Goal: Task Accomplishment & Management: Manage account settings

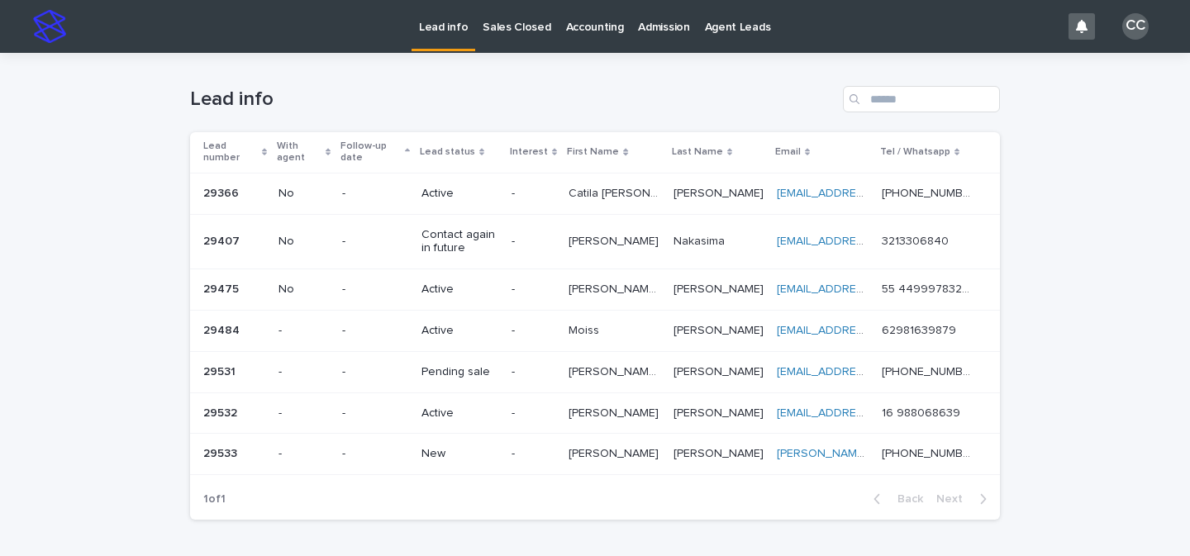
click at [483, 456] on p "New" at bounding box center [460, 454] width 77 height 14
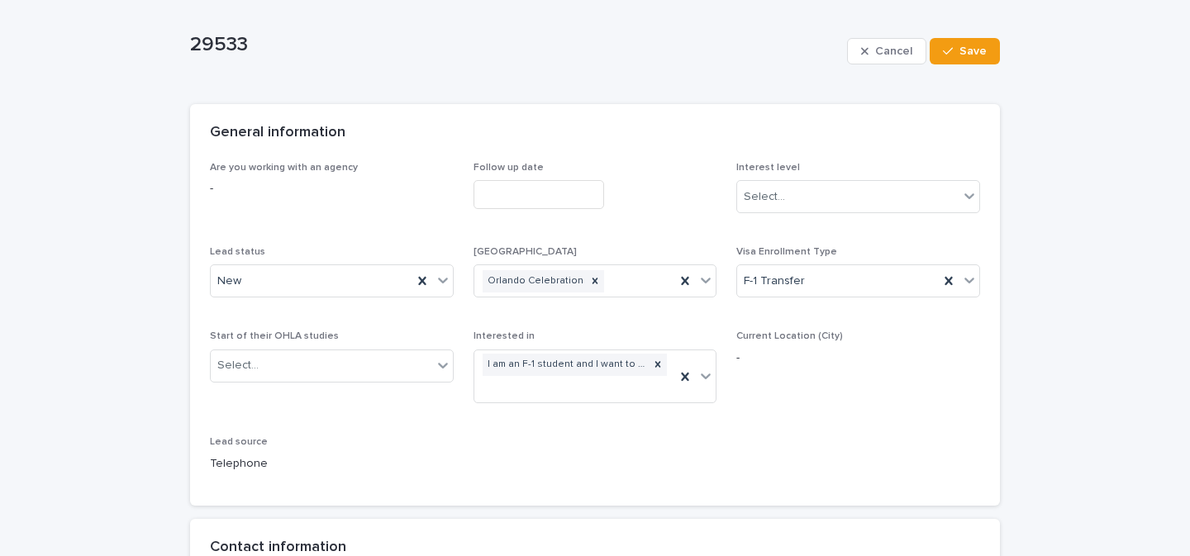
scroll to position [277, 0]
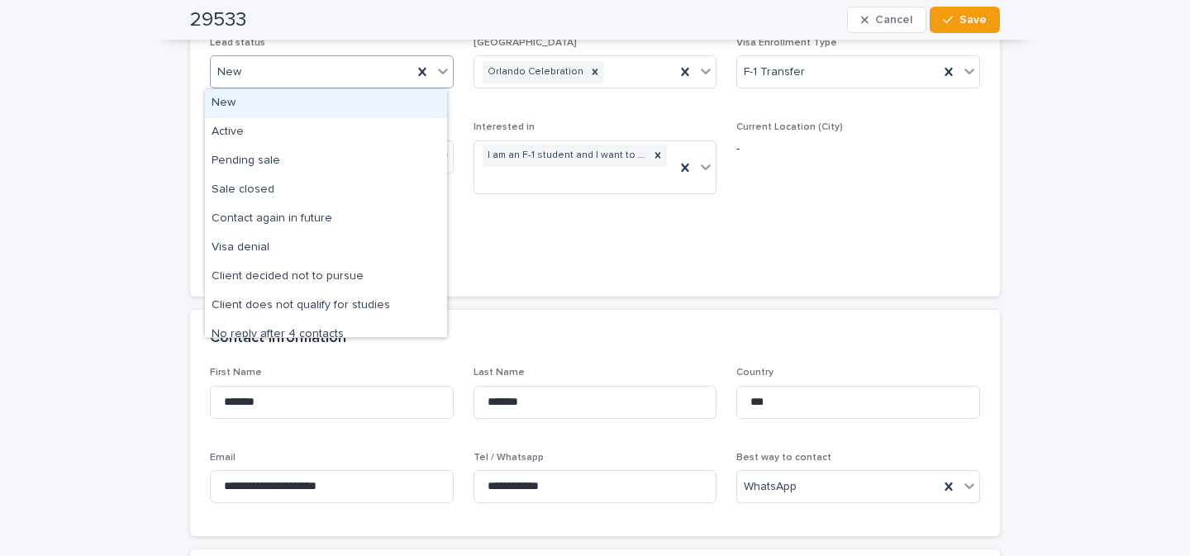
click at [440, 74] on icon at bounding box center [443, 71] width 17 height 17
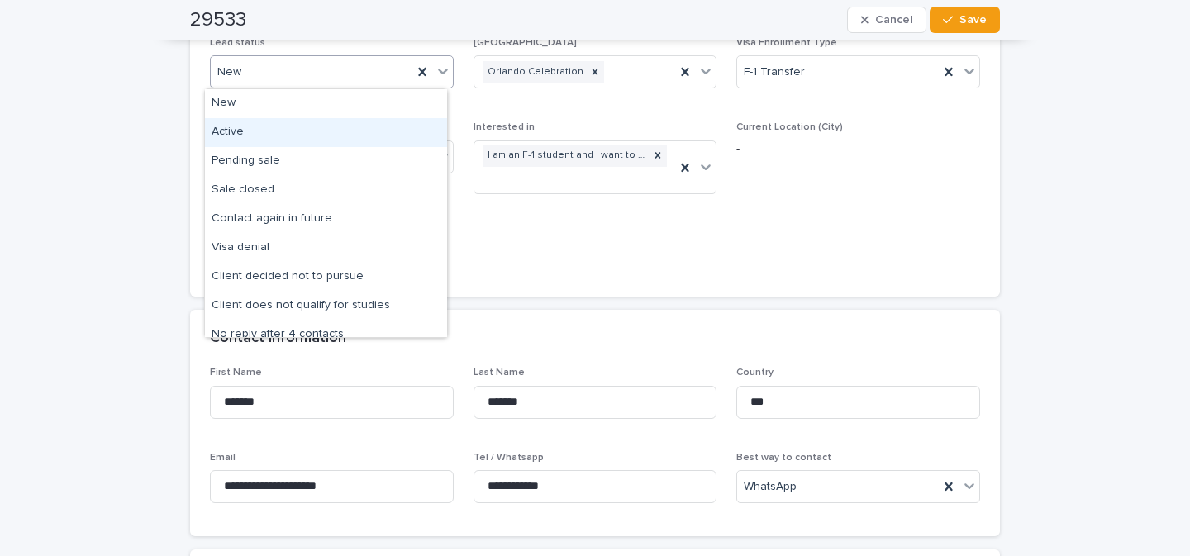
click at [293, 139] on div "Active" at bounding box center [326, 132] width 242 height 29
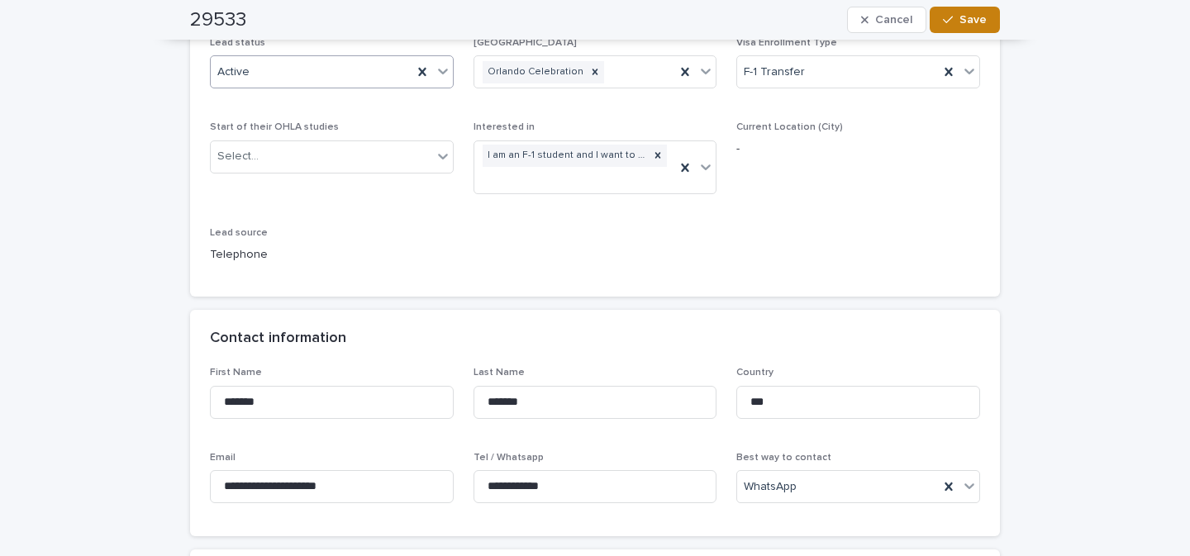
click at [984, 22] on button "Save" at bounding box center [965, 20] width 70 height 26
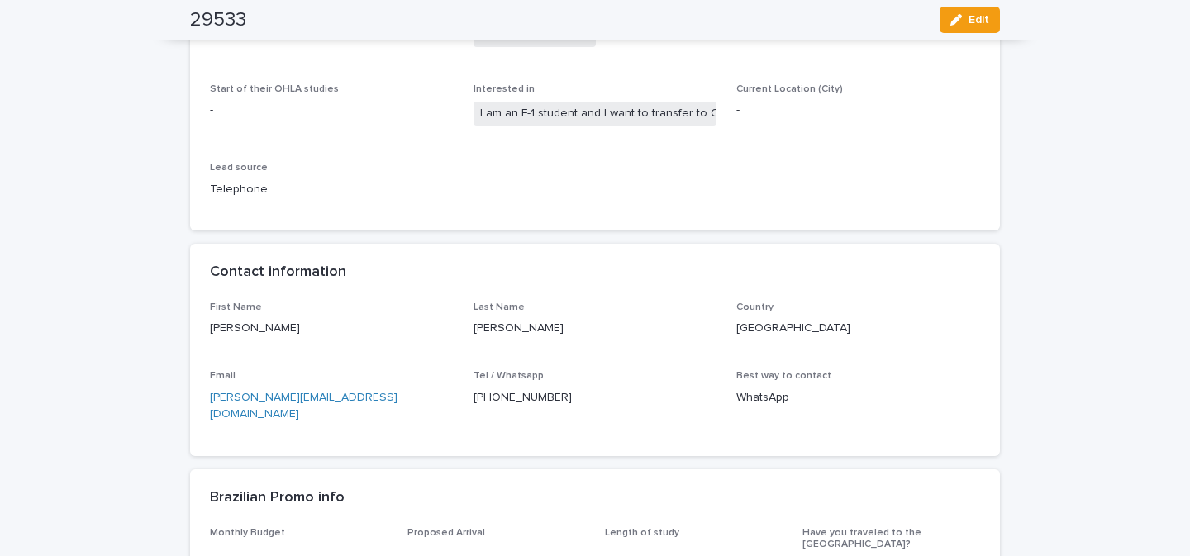
scroll to position [299, 0]
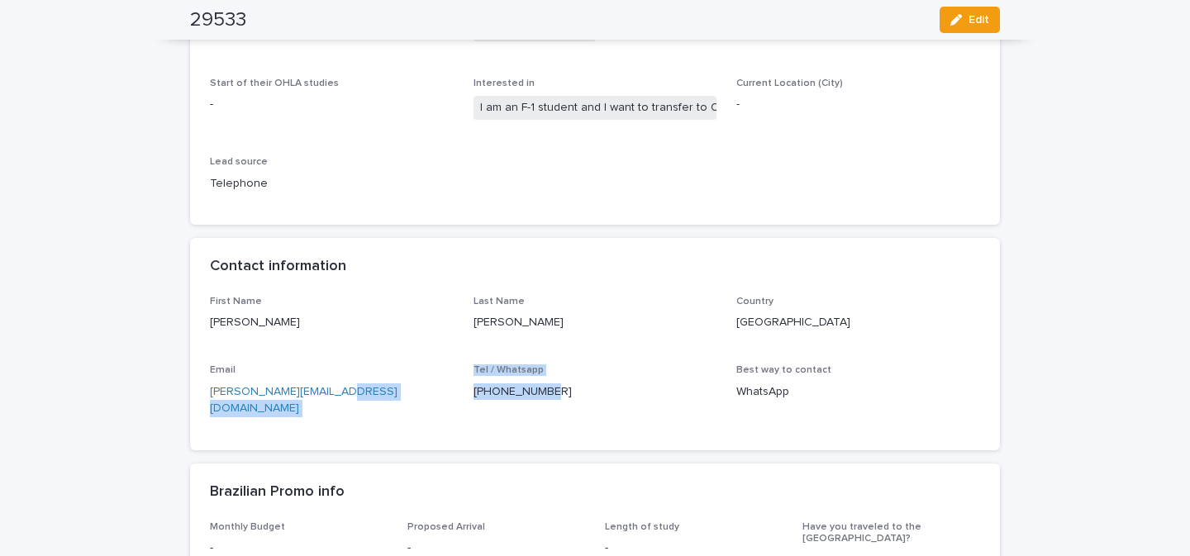
drag, startPoint x: 552, startPoint y: 395, endPoint x: 454, endPoint y: 395, distance: 98.4
click at [454, 395] on div "First Name Marlene Last Name Barreto Country USA Email marlene.ambe@gmail.com T…" at bounding box center [595, 363] width 770 height 135
click at [592, 398] on p "[PHONE_NUMBER]" at bounding box center [596, 392] width 244 height 17
drag, startPoint x: 544, startPoint y: 392, endPoint x: 462, endPoint y: 392, distance: 81.8
click at [462, 392] on div "First Name Marlene Last Name Barreto Country USA Email marlene.ambe@gmail.com T…" at bounding box center [595, 363] width 770 height 135
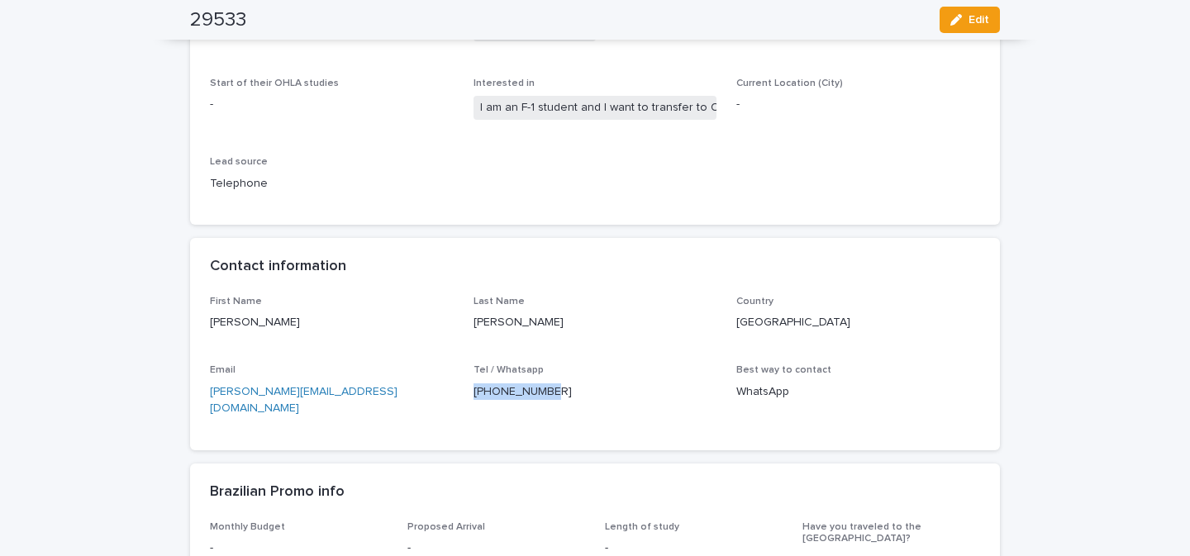
copy p "[PHONE_NUMBER]"
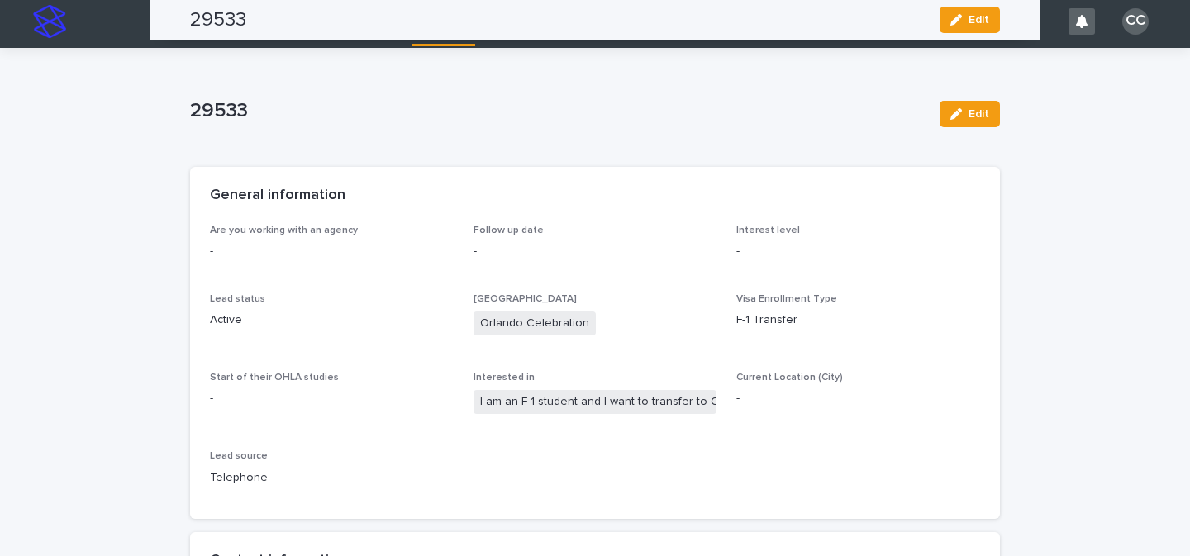
scroll to position [0, 0]
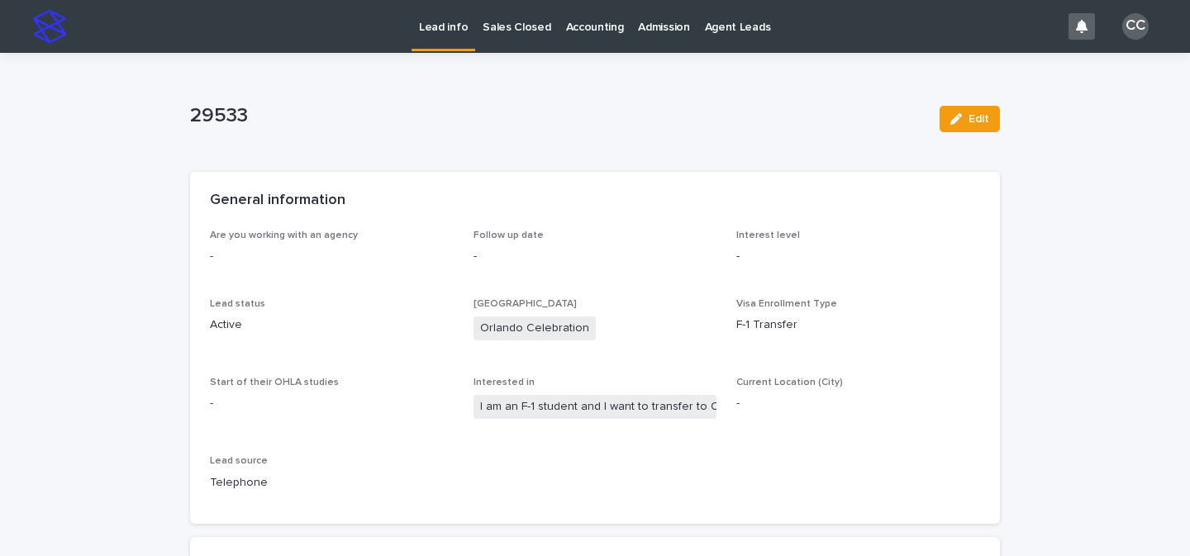
click at [454, 34] on p "Lead info" at bounding box center [443, 17] width 49 height 35
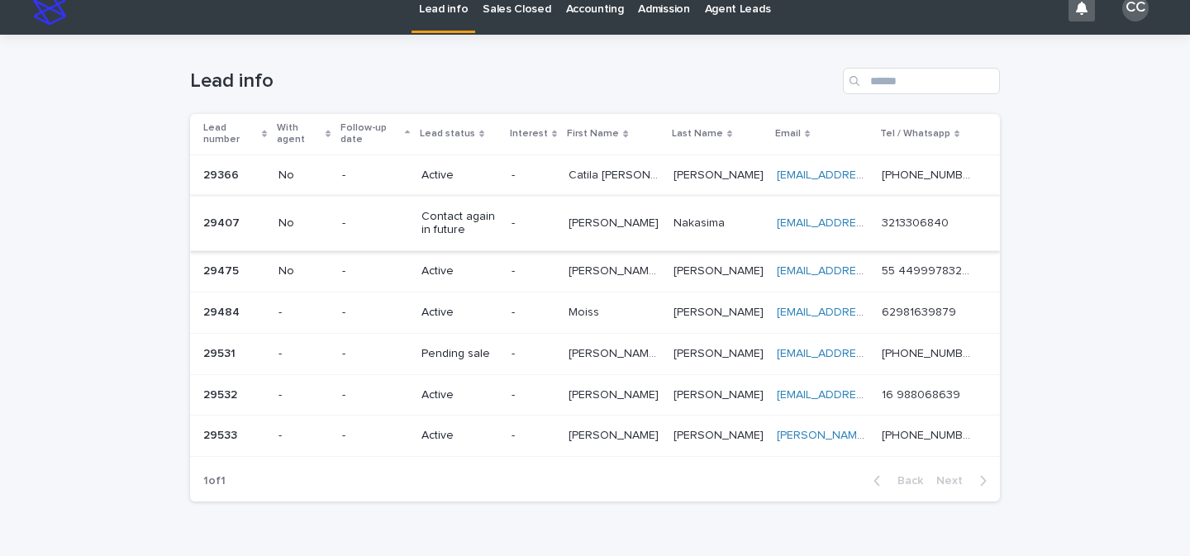
scroll to position [43, 0]
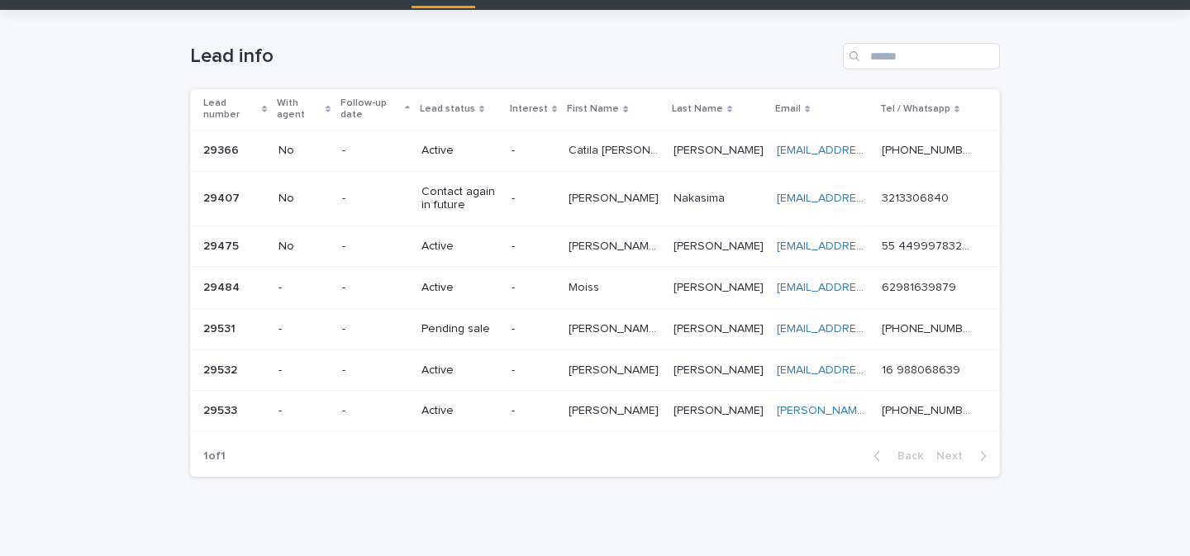
click at [550, 369] on p "-" at bounding box center [534, 371] width 44 height 14
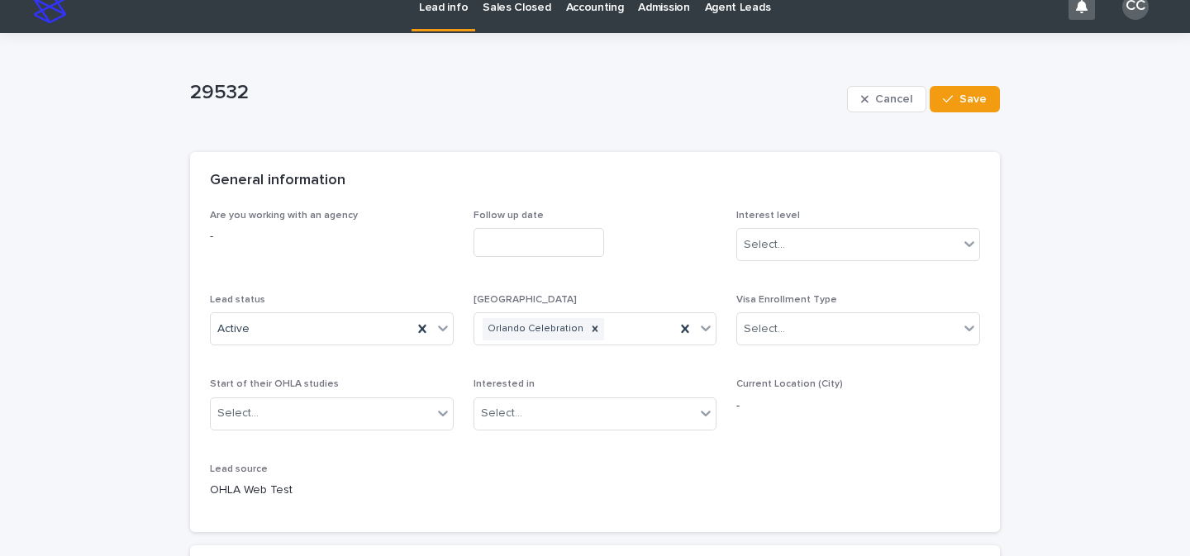
scroll to position [139, 0]
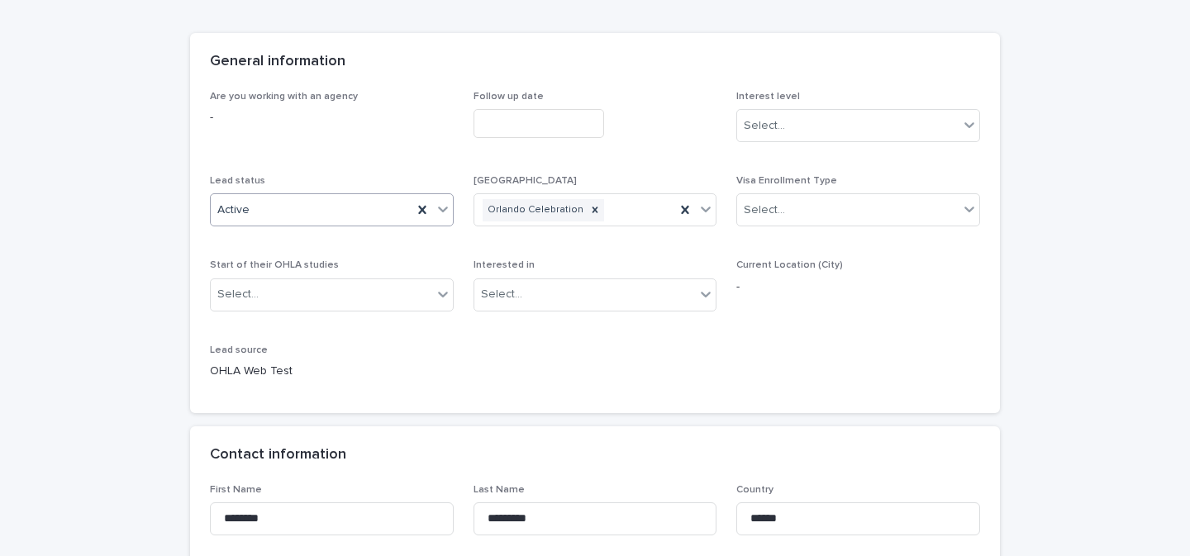
click at [435, 204] on icon at bounding box center [443, 209] width 17 height 17
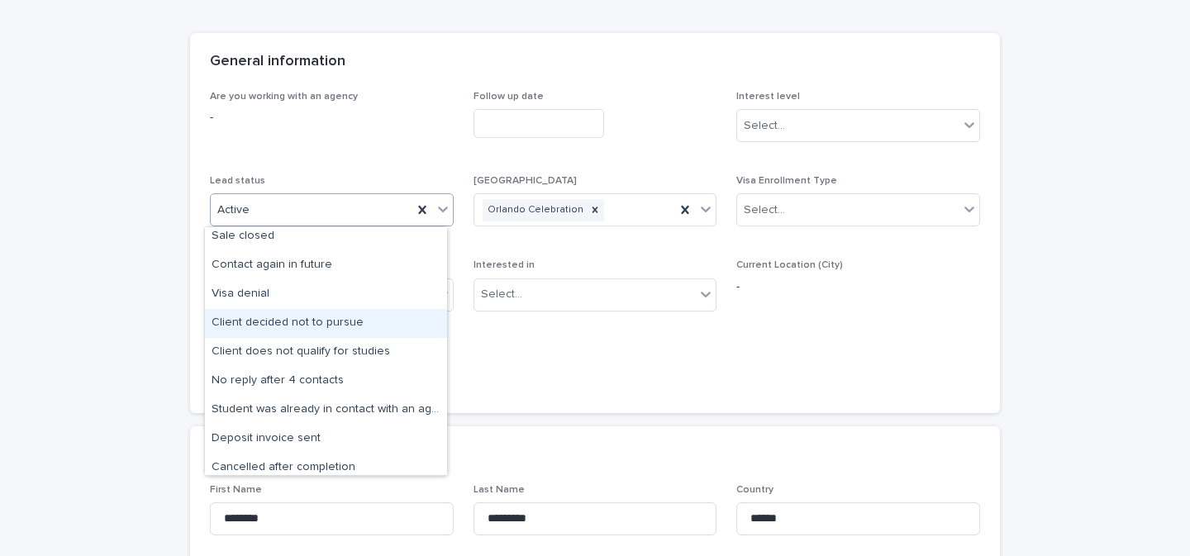
scroll to position [128, 0]
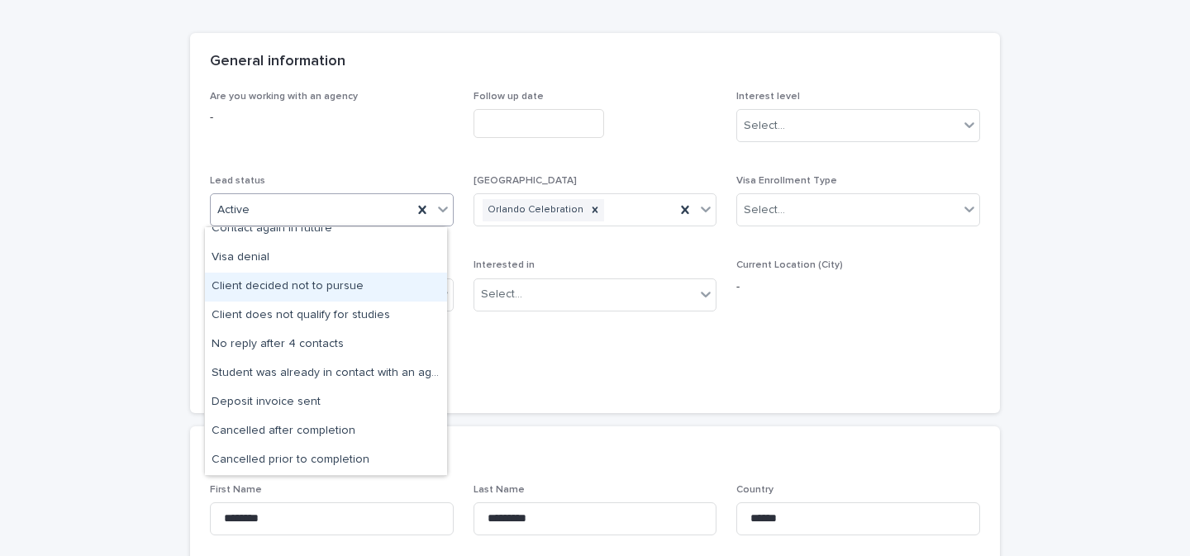
click at [326, 291] on div "Client decided not to pursue" at bounding box center [326, 287] width 242 height 29
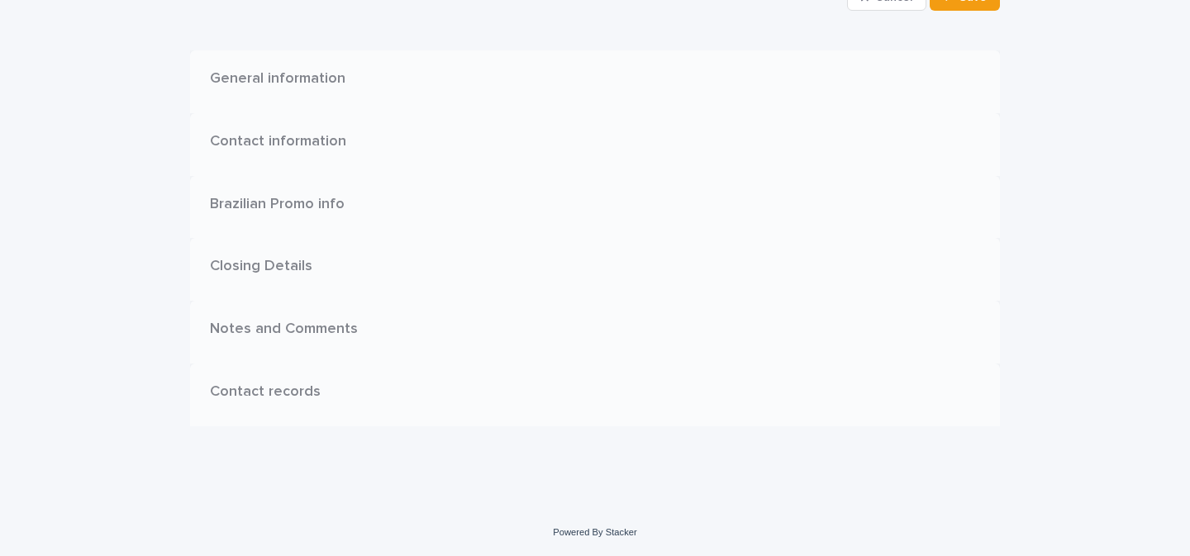
scroll to position [0, 0]
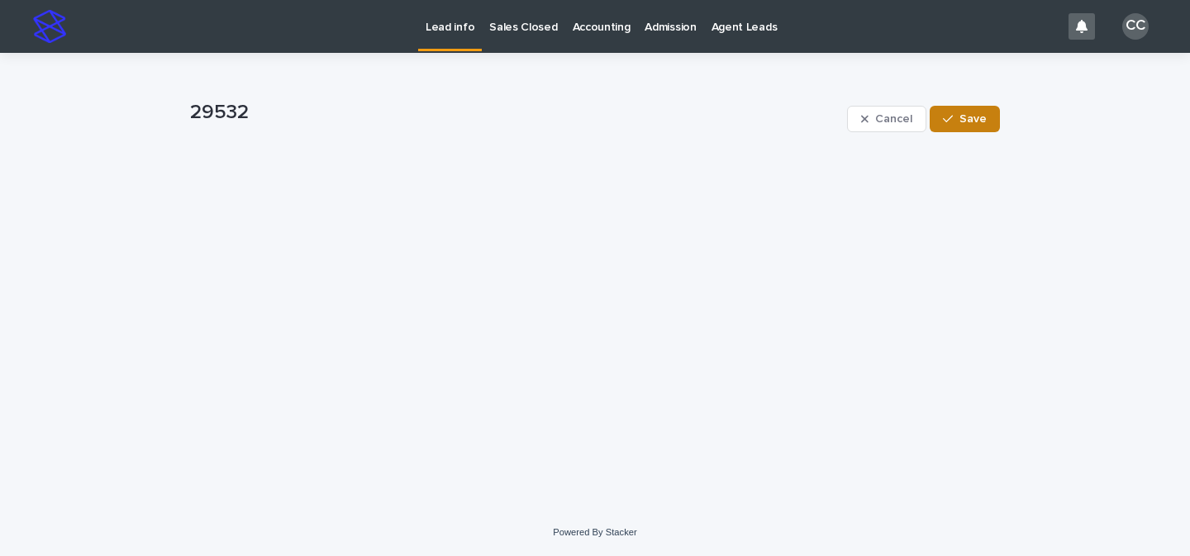
click at [980, 123] on span "Save" at bounding box center [973, 119] width 27 height 12
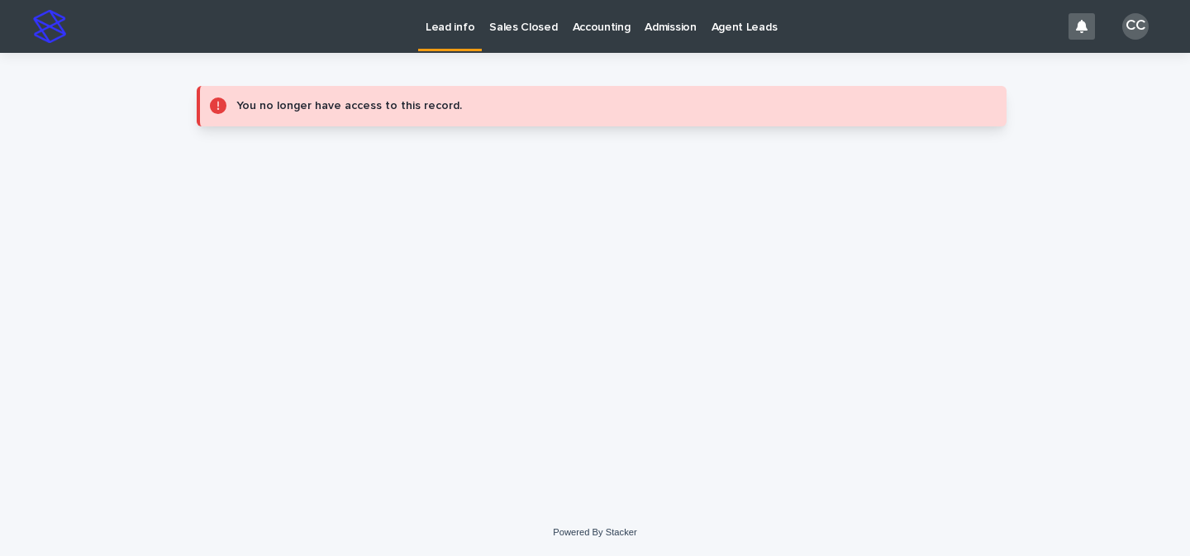
click at [445, 36] on link "Lead info" at bounding box center [450, 24] width 64 height 49
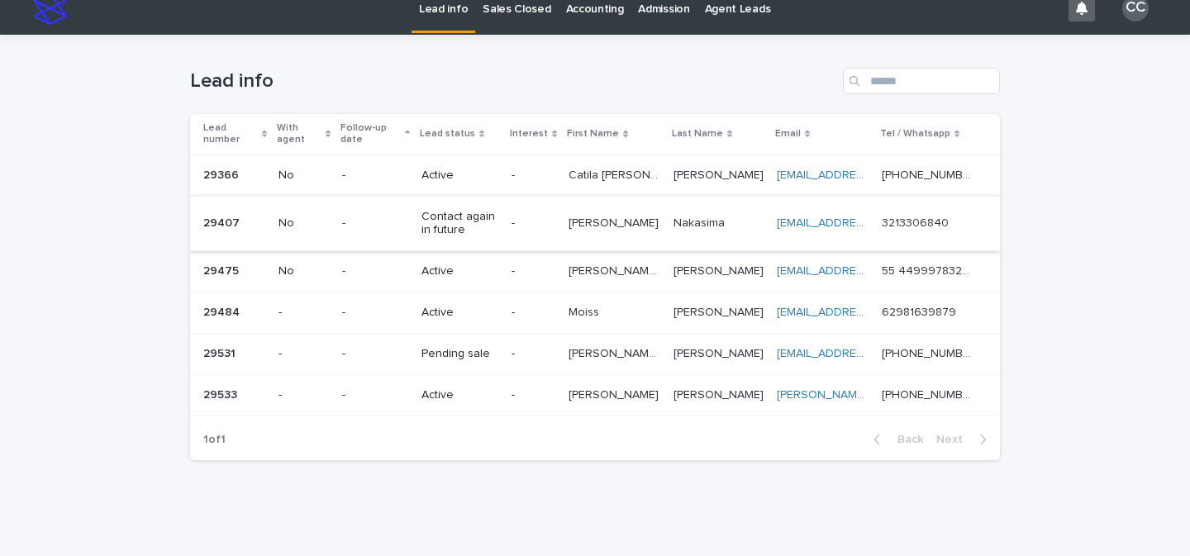
scroll to position [18, 0]
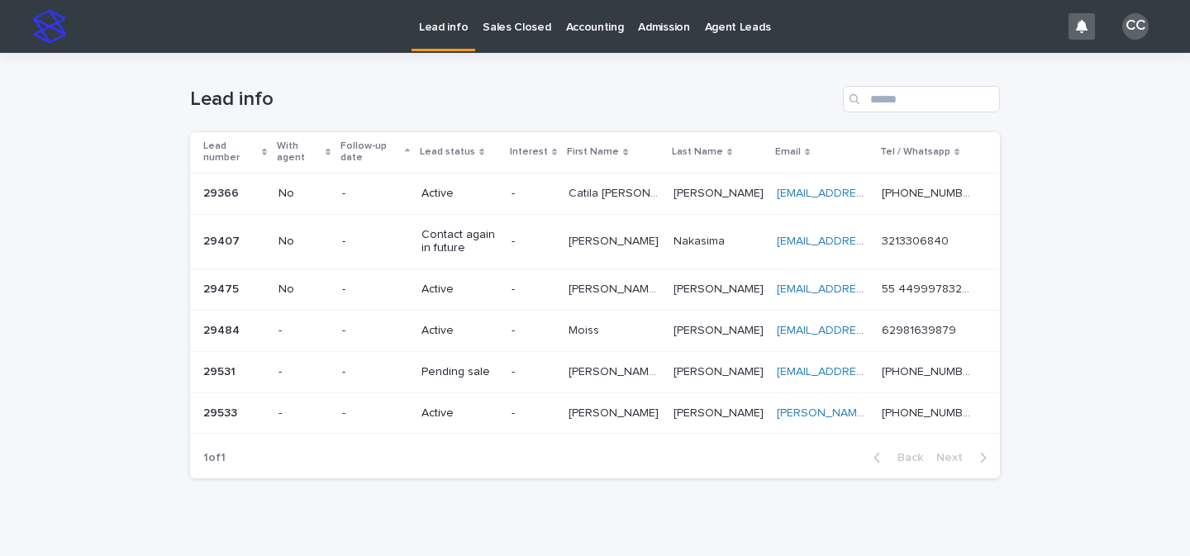
click at [738, 293] on p at bounding box center [719, 290] width 90 height 14
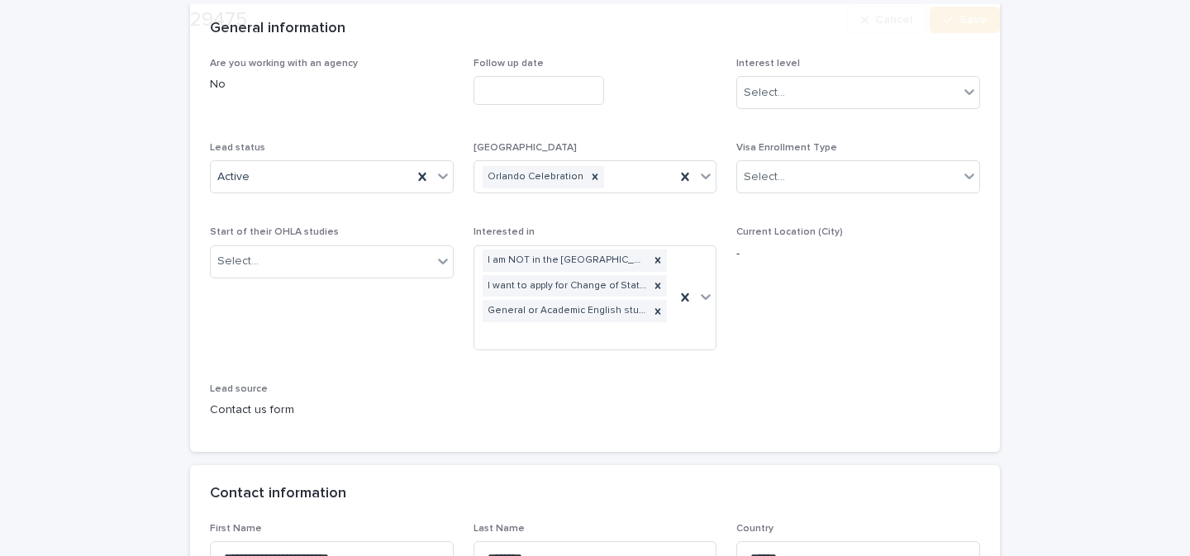
scroll to position [216, 0]
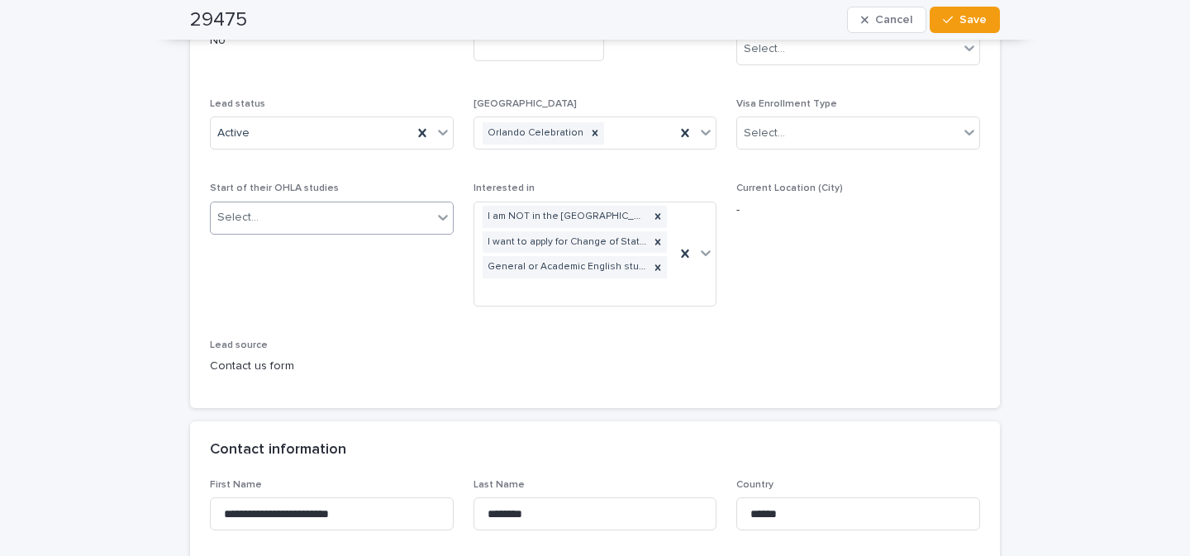
click at [438, 219] on icon at bounding box center [443, 218] width 10 height 6
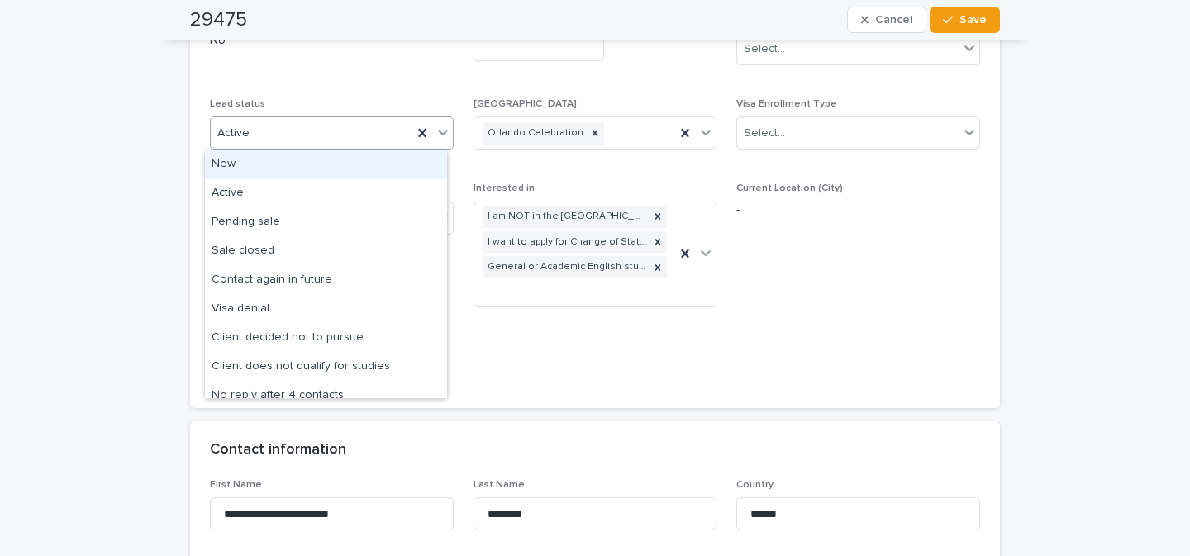
click at [435, 136] on icon at bounding box center [443, 132] width 17 height 17
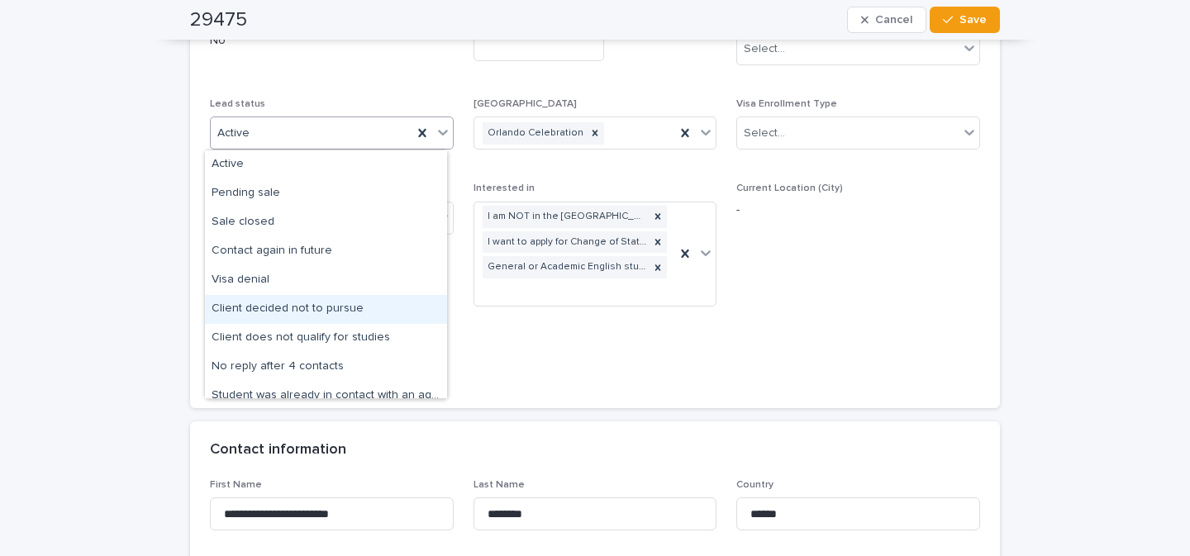
scroll to position [29, 0]
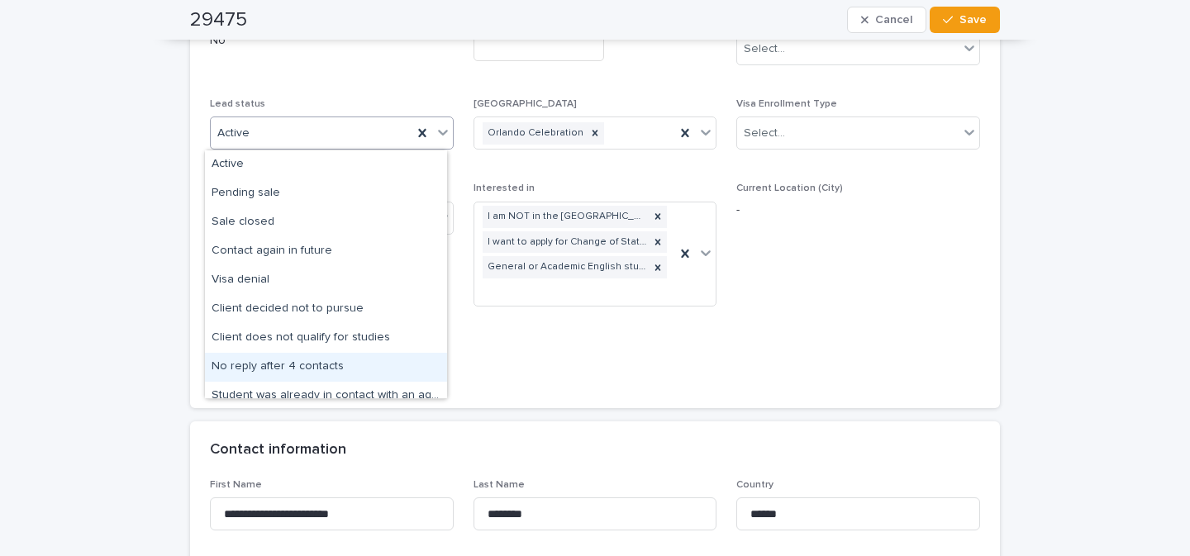
click at [348, 369] on div "No reply after 4 contacts" at bounding box center [326, 367] width 242 height 29
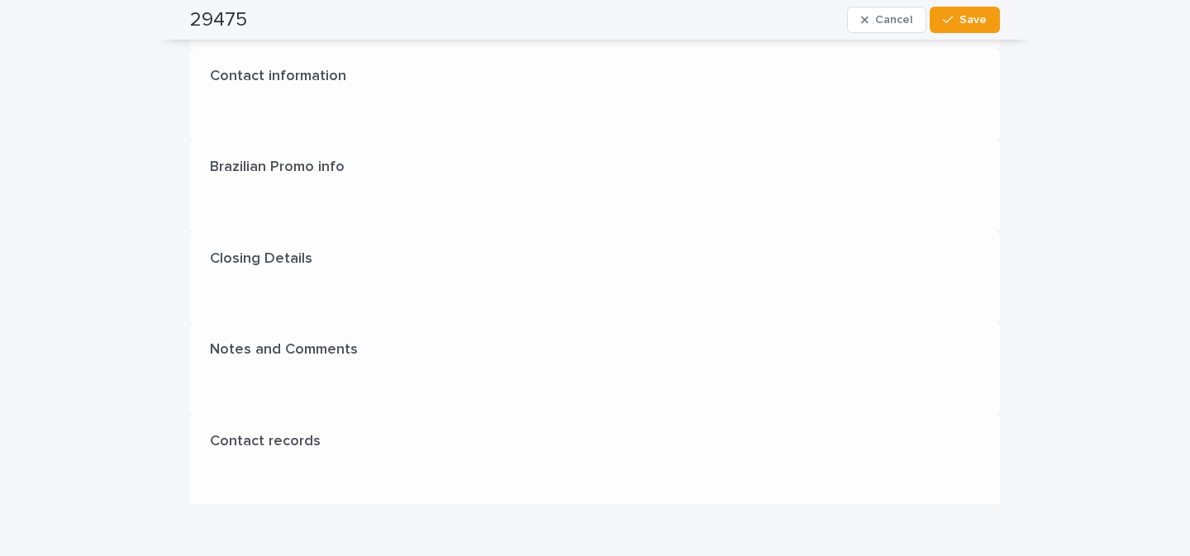
scroll to position [0, 0]
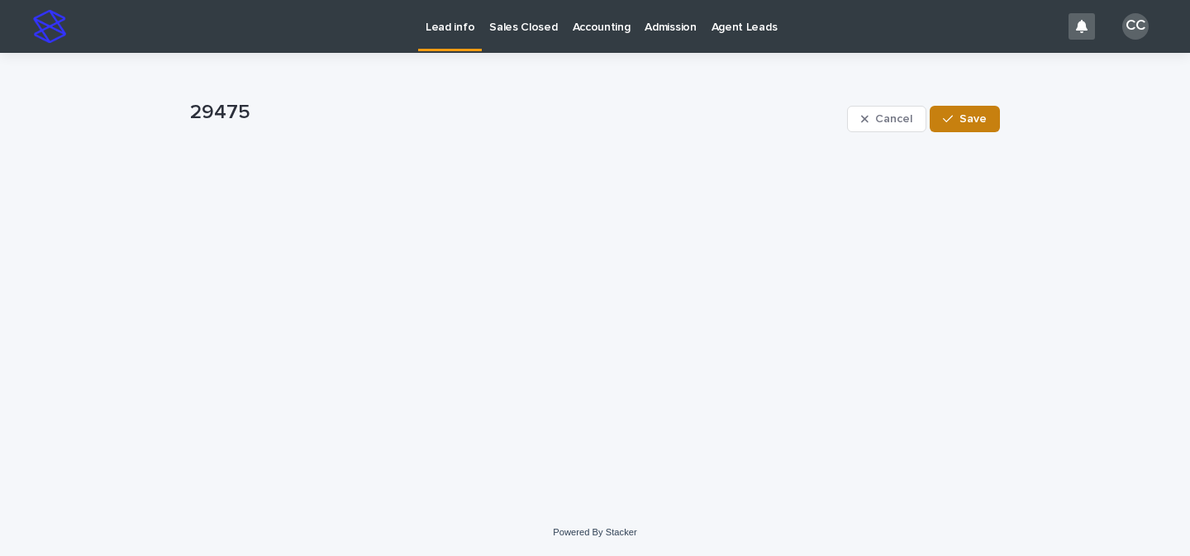
drag, startPoint x: 976, startPoint y: 117, endPoint x: 967, endPoint y: 123, distance: 10.6
click at [976, 117] on span "Save" at bounding box center [973, 119] width 27 height 12
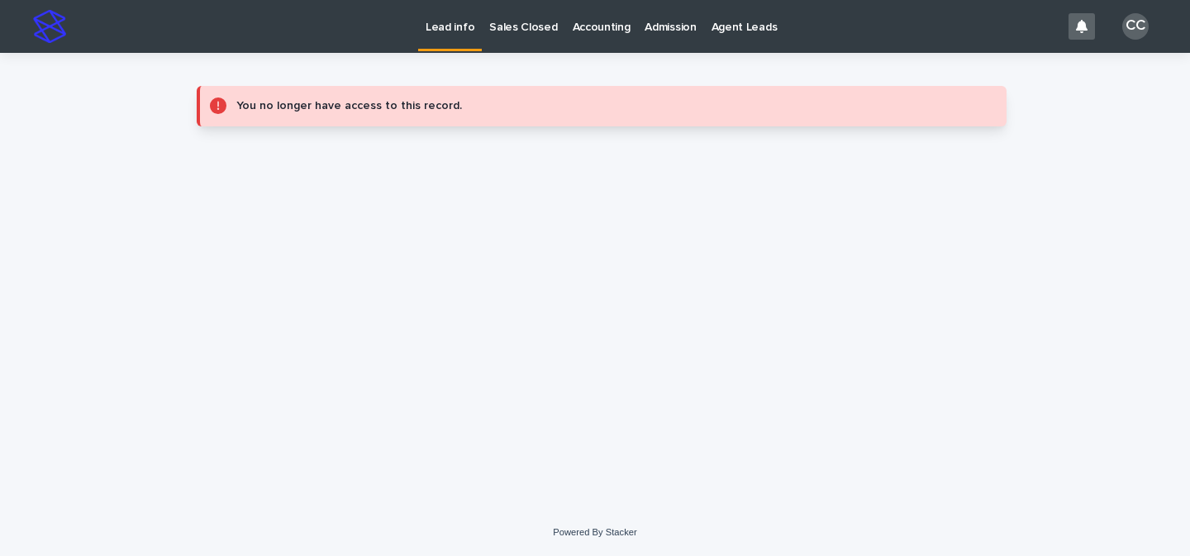
click at [453, 36] on link "Lead info" at bounding box center [450, 24] width 64 height 49
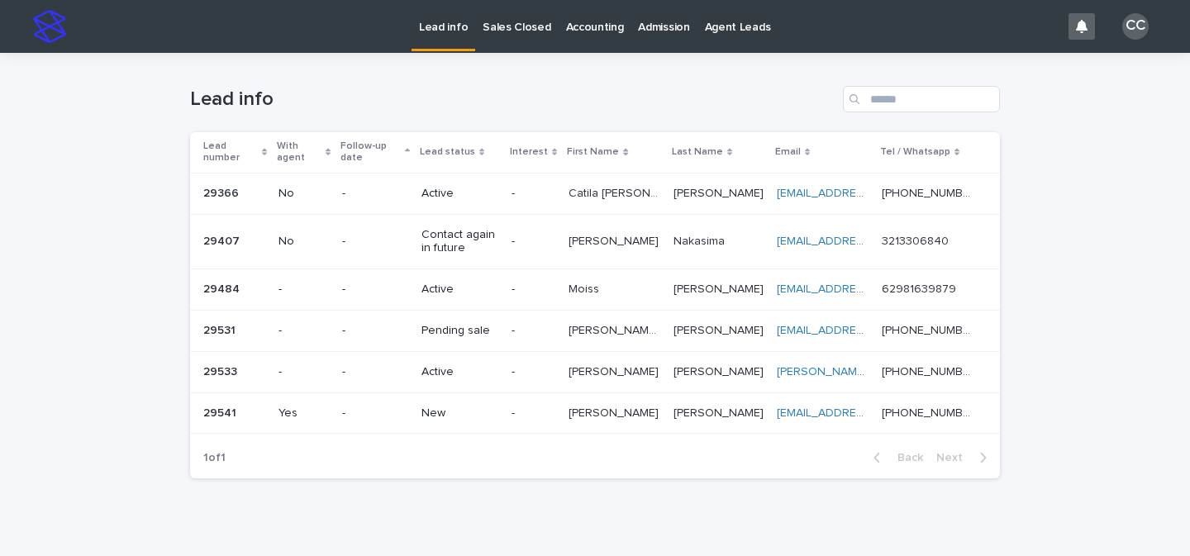
click at [549, 409] on p "-" at bounding box center [534, 414] width 44 height 14
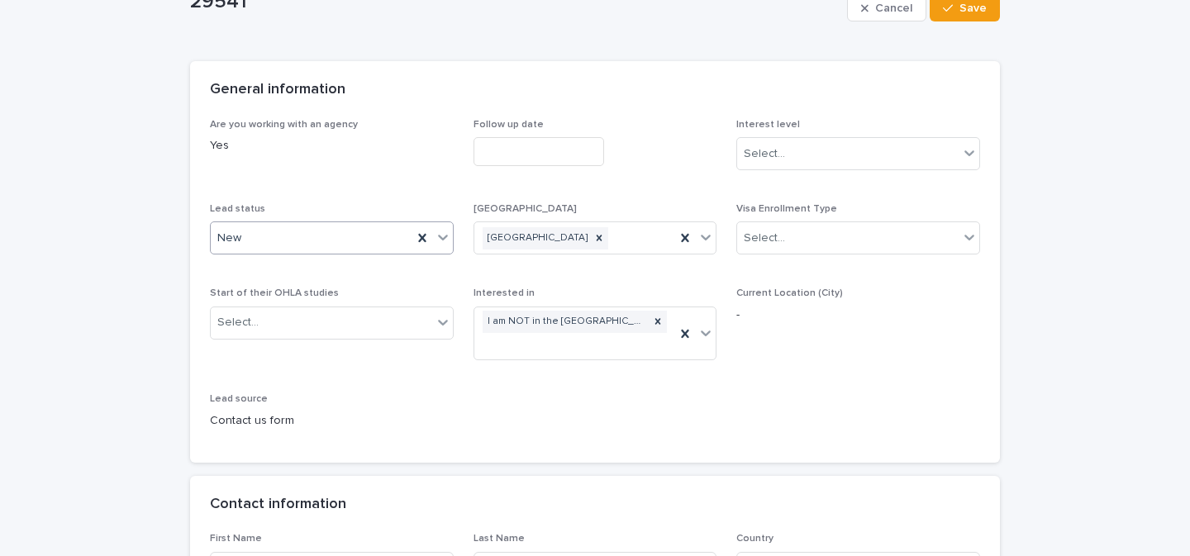
scroll to position [113, 0]
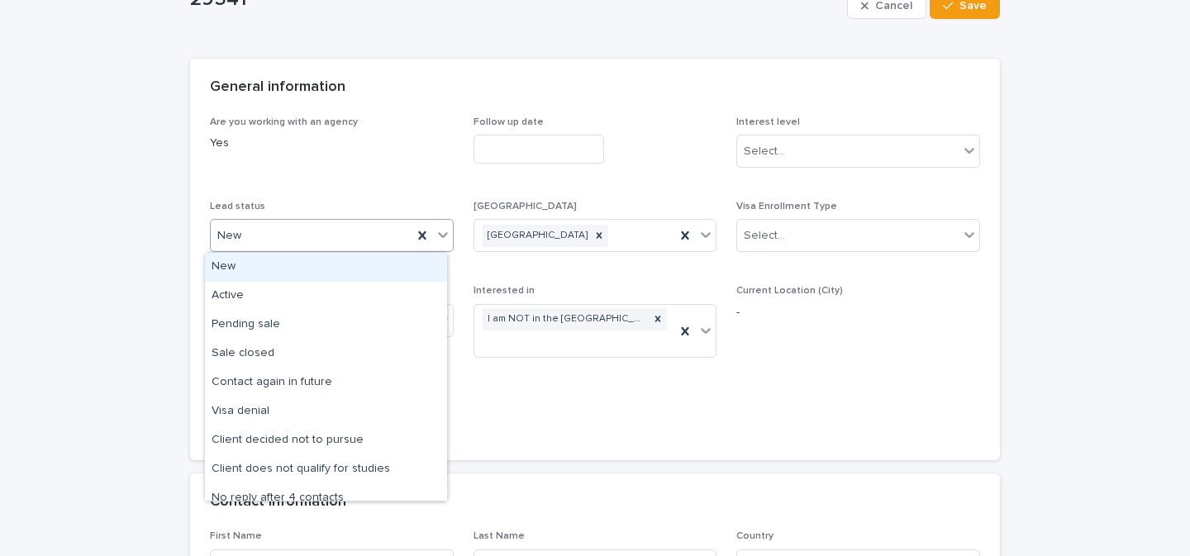
click at [438, 236] on icon at bounding box center [443, 236] width 10 height 6
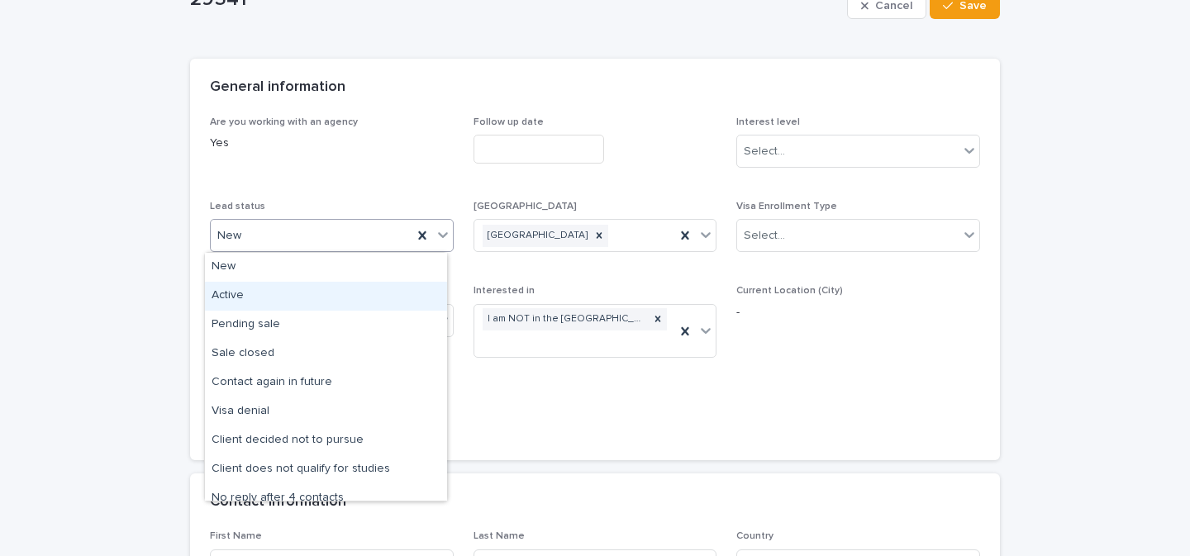
click at [266, 303] on div "Active" at bounding box center [326, 296] width 242 height 29
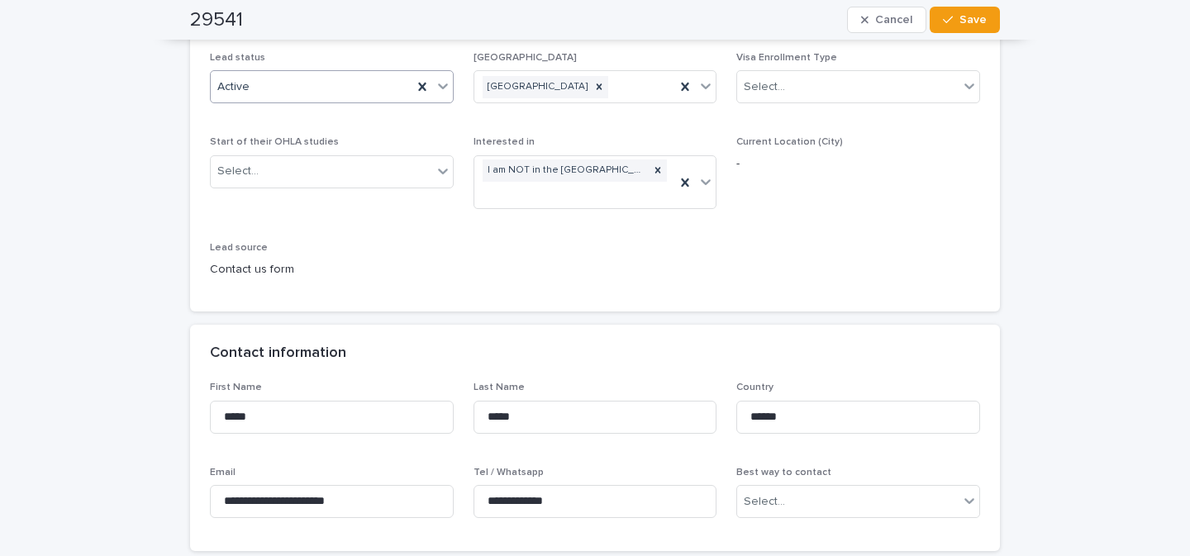
scroll to position [384, 0]
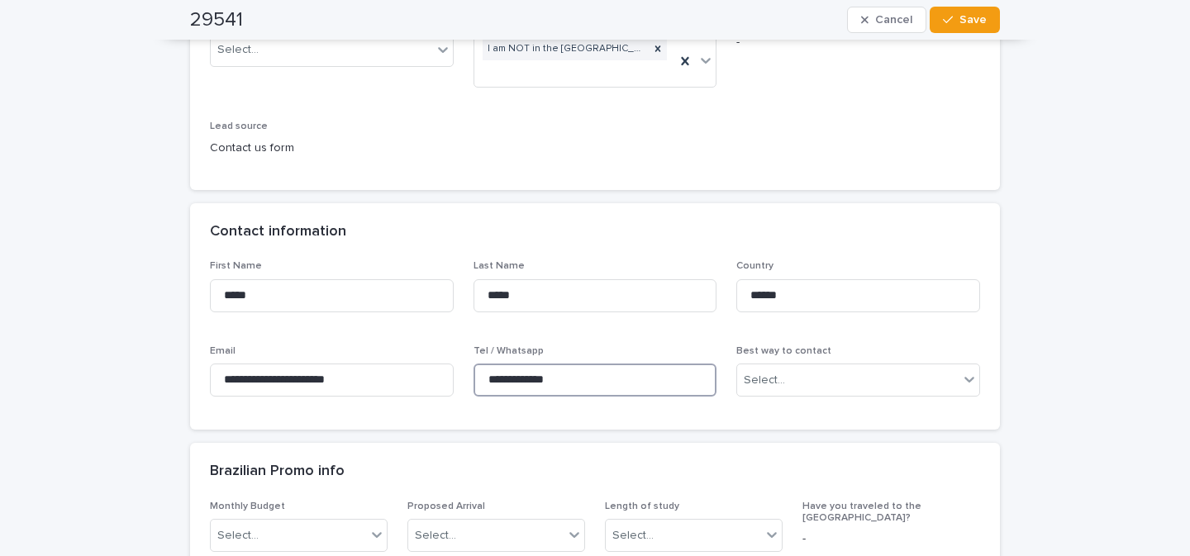
click at [561, 380] on input "**********" at bounding box center [596, 380] width 244 height 33
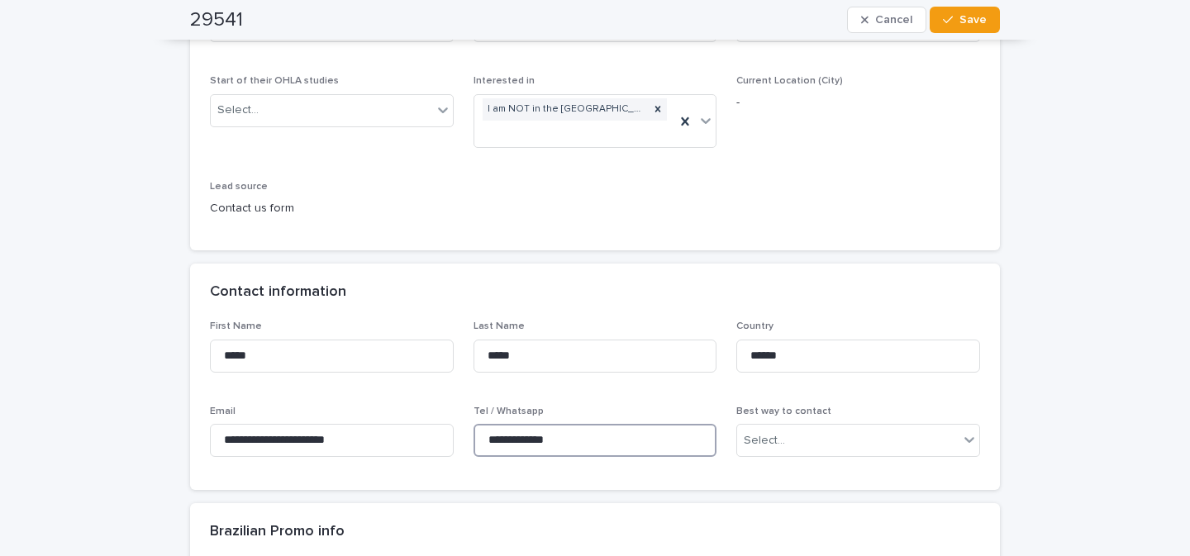
scroll to position [246, 0]
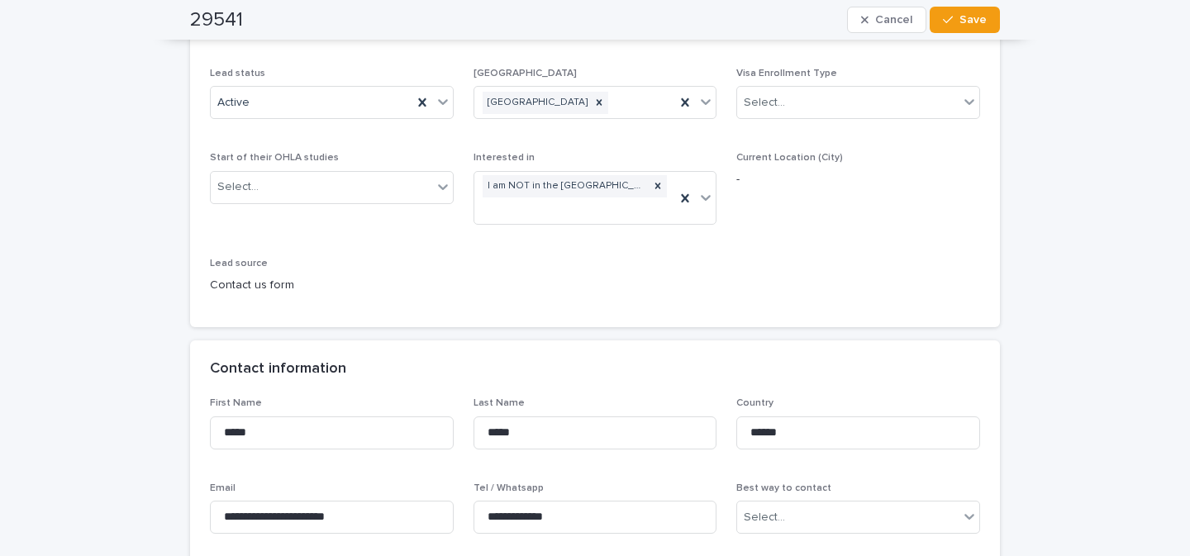
click at [960, 19] on span "Save" at bounding box center [973, 20] width 27 height 12
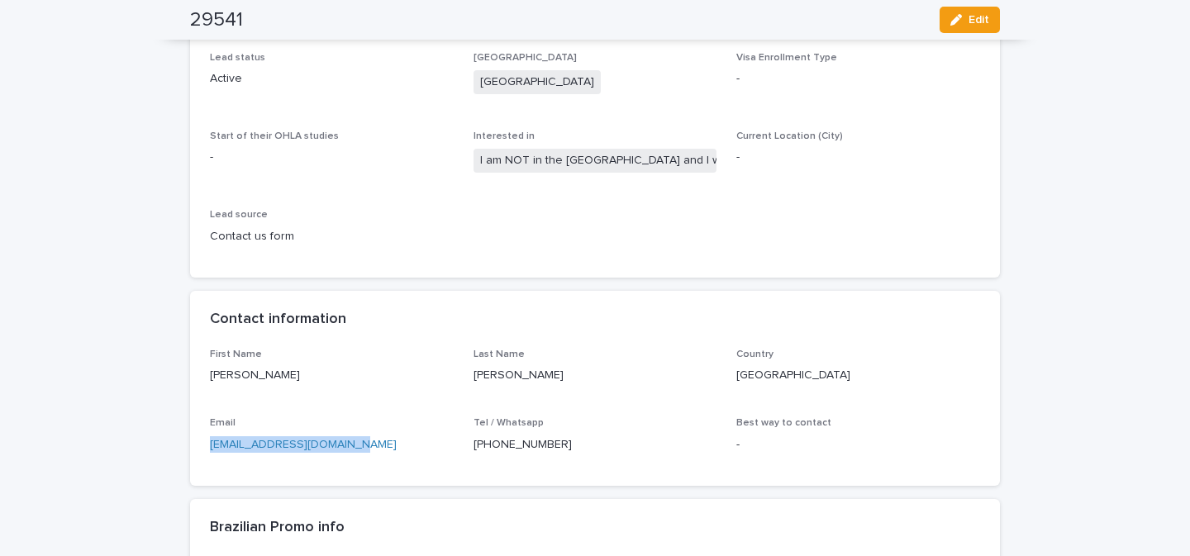
drag, startPoint x: 379, startPoint y: 436, endPoint x: 158, endPoint y: 449, distance: 221.1
copy link "[EMAIL_ADDRESS][DOMAIN_NAME]"
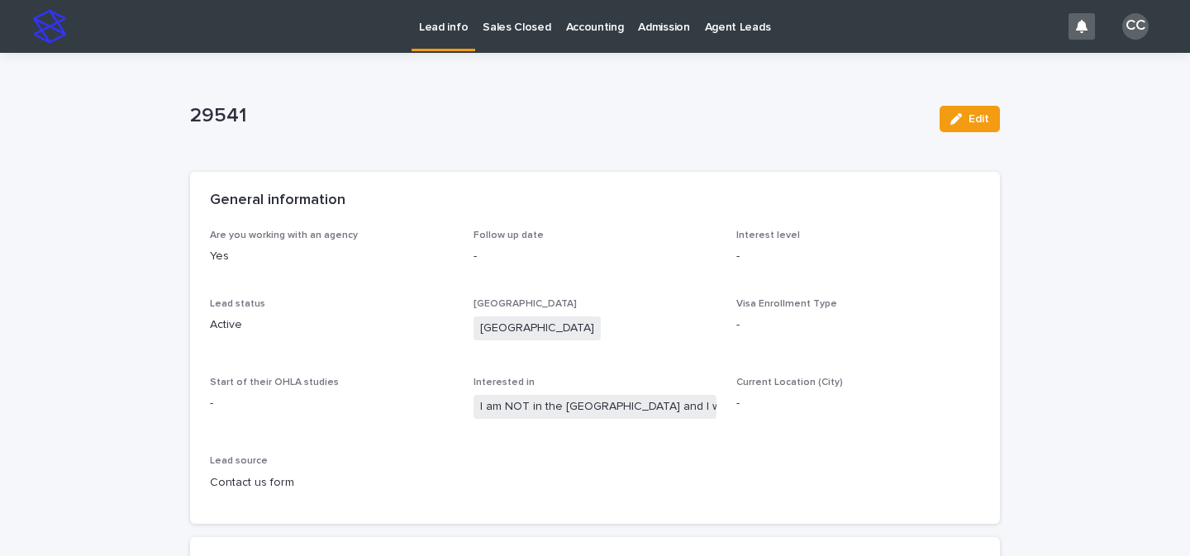
click at [438, 13] on p "Lead info" at bounding box center [443, 17] width 49 height 35
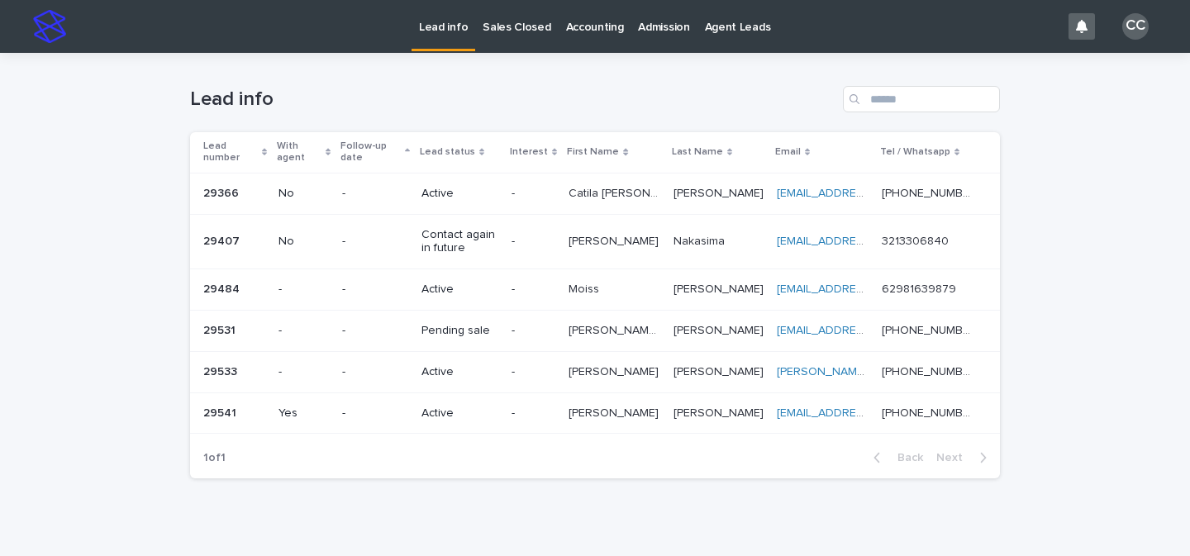
click at [527, 416] on p "-" at bounding box center [534, 414] width 44 height 14
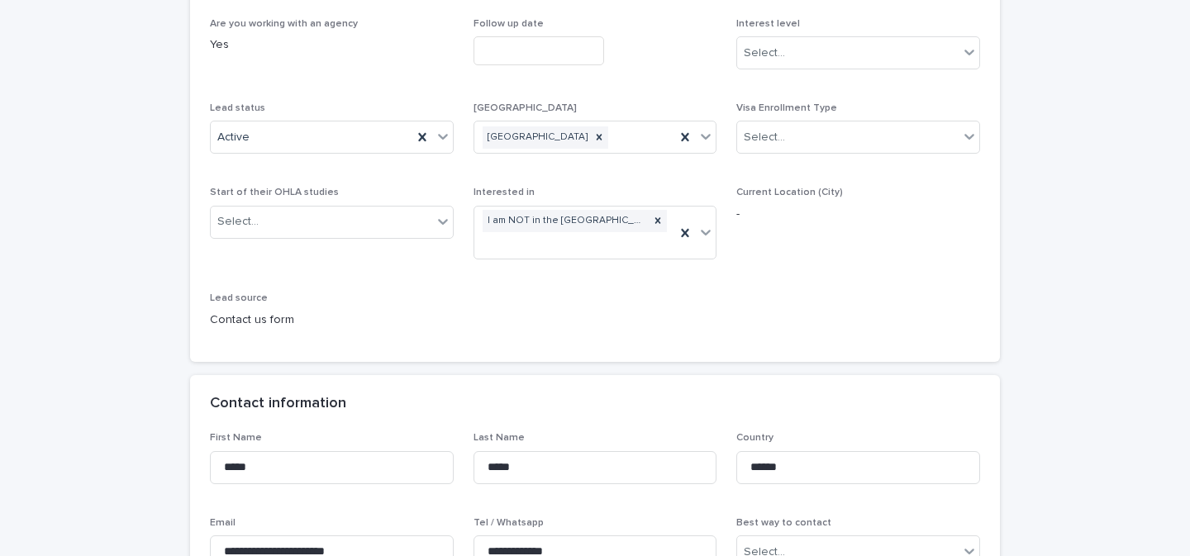
scroll to position [322, 0]
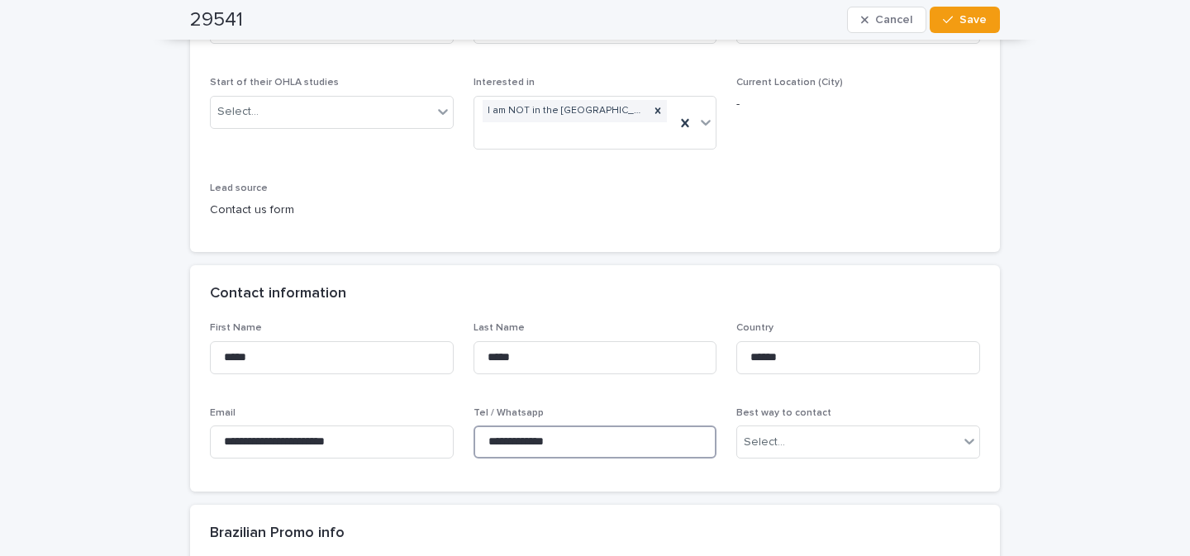
click at [584, 441] on input "**********" at bounding box center [596, 442] width 244 height 33
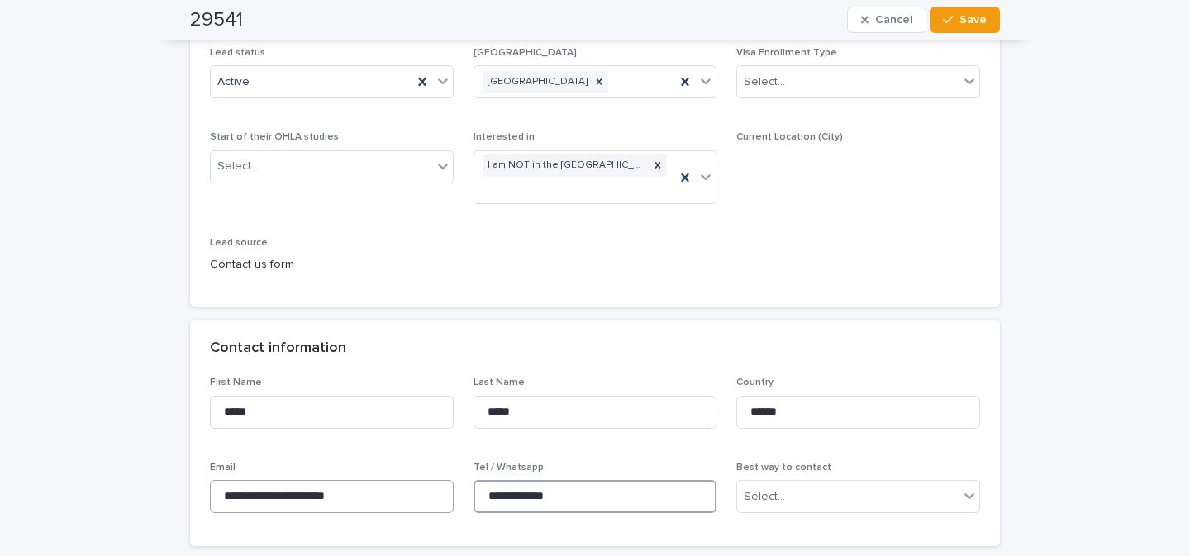
scroll to position [293, 0]
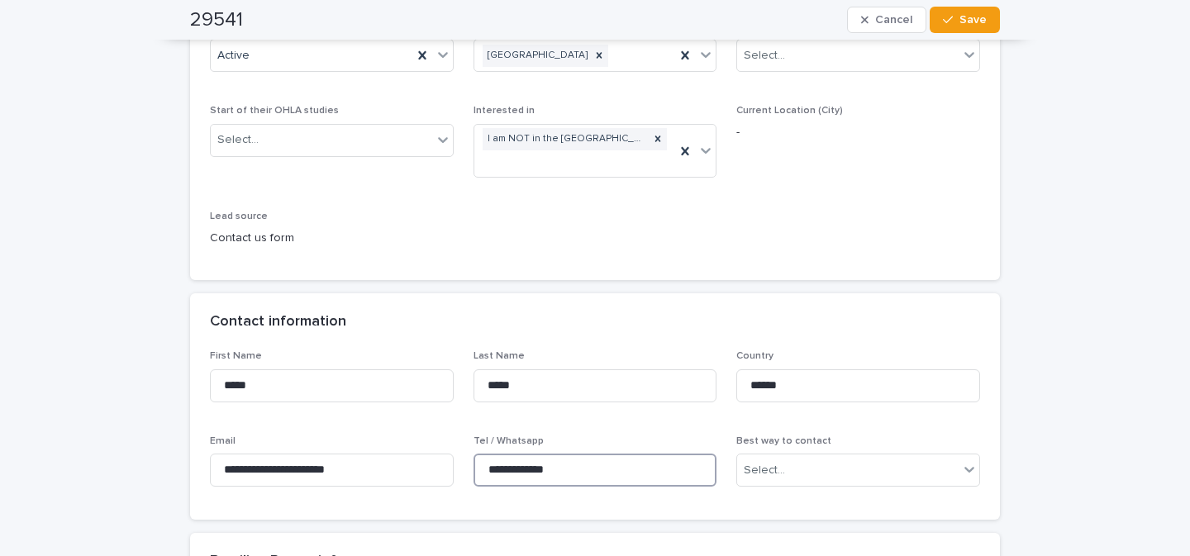
paste input "**"
drag, startPoint x: 494, startPoint y: 473, endPoint x: 437, endPoint y: 473, distance: 57.0
click at [437, 473] on div "**********" at bounding box center [595, 426] width 770 height 150
click at [508, 470] on input "**********" at bounding box center [596, 470] width 244 height 33
type input "**********"
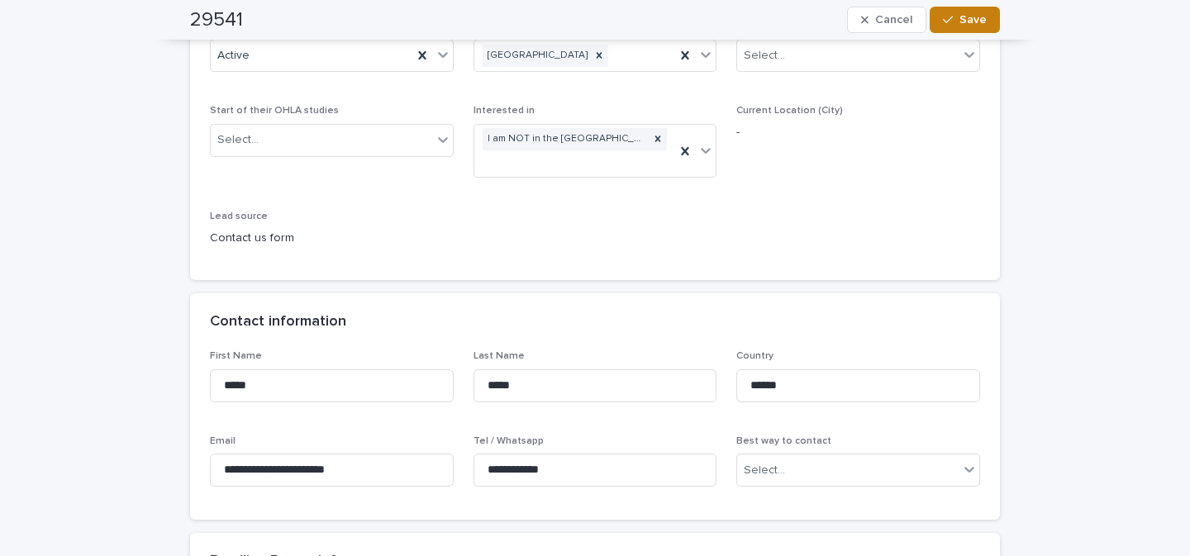
click at [969, 23] on span "Save" at bounding box center [973, 20] width 27 height 12
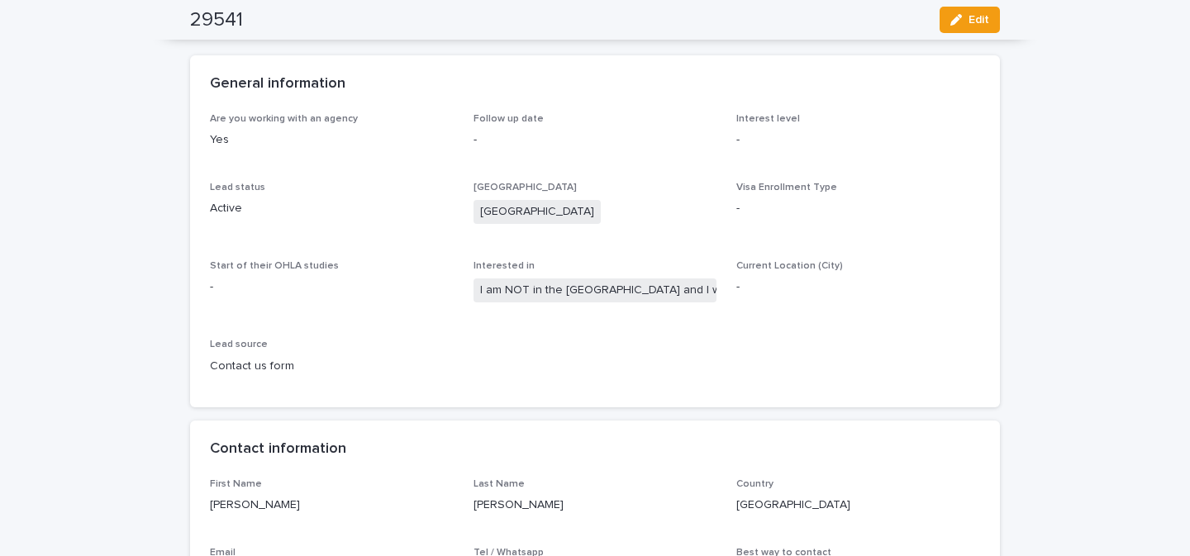
scroll to position [0, 0]
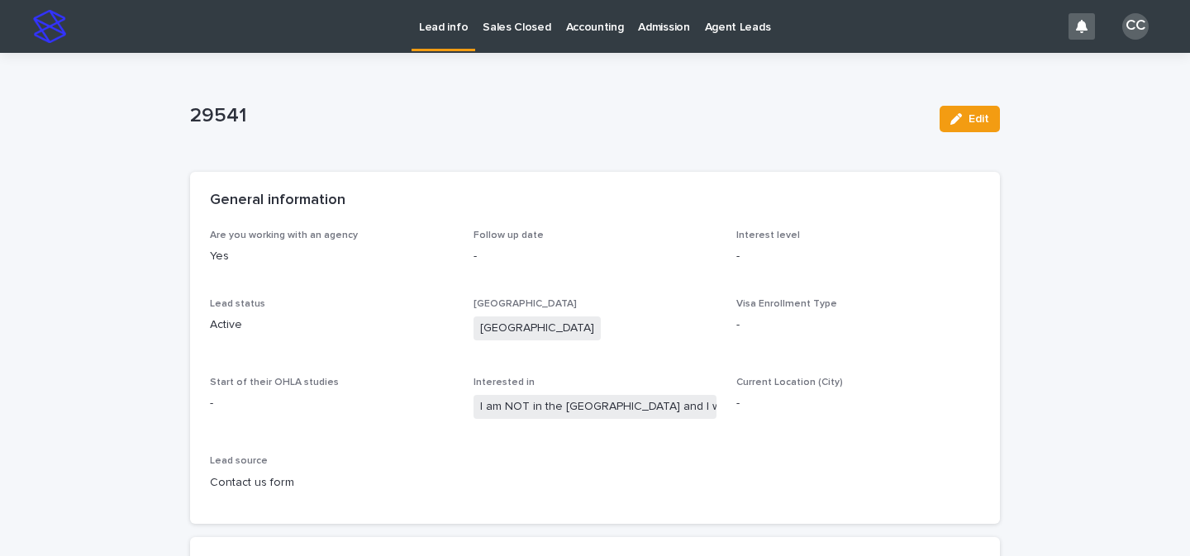
click at [446, 26] on p "Lead info" at bounding box center [443, 17] width 49 height 35
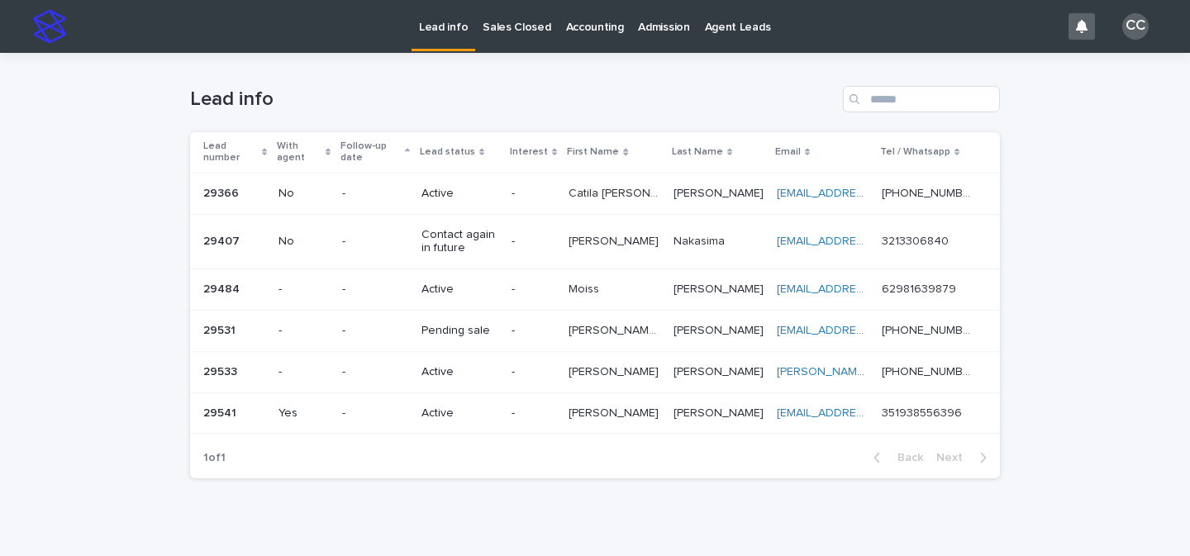
click at [537, 430] on td "-" at bounding box center [533, 413] width 57 height 41
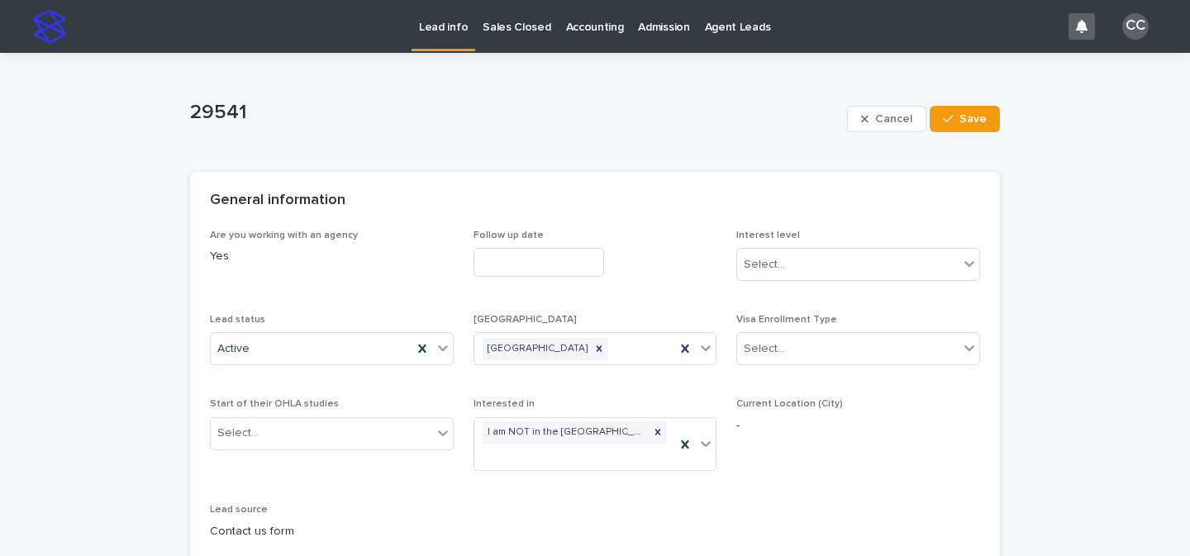
click at [444, 26] on p "Lead info" at bounding box center [443, 17] width 49 height 35
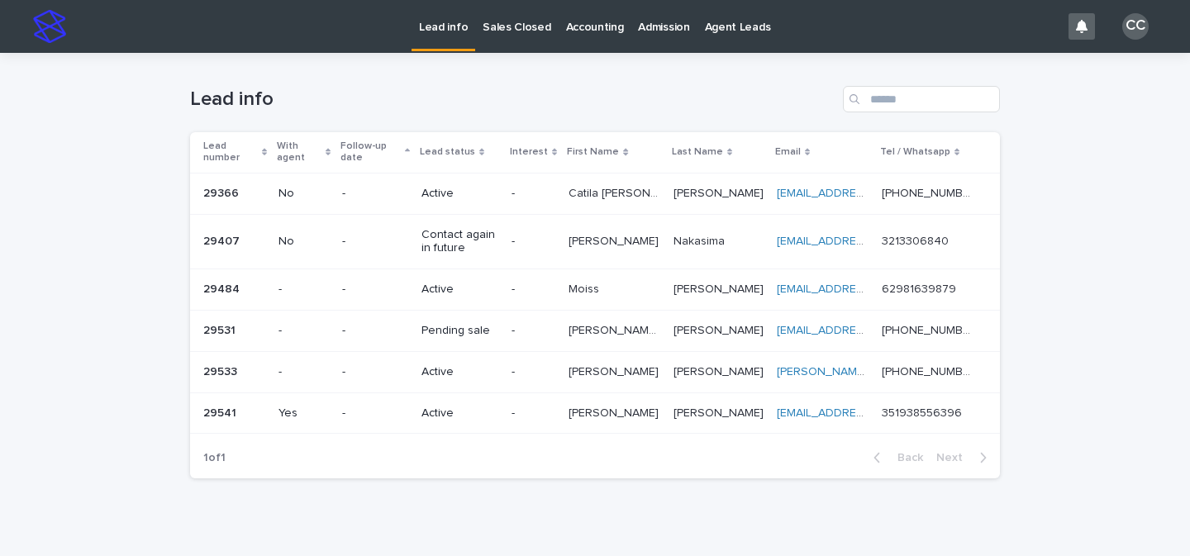
click at [519, 419] on p "-" at bounding box center [534, 414] width 44 height 14
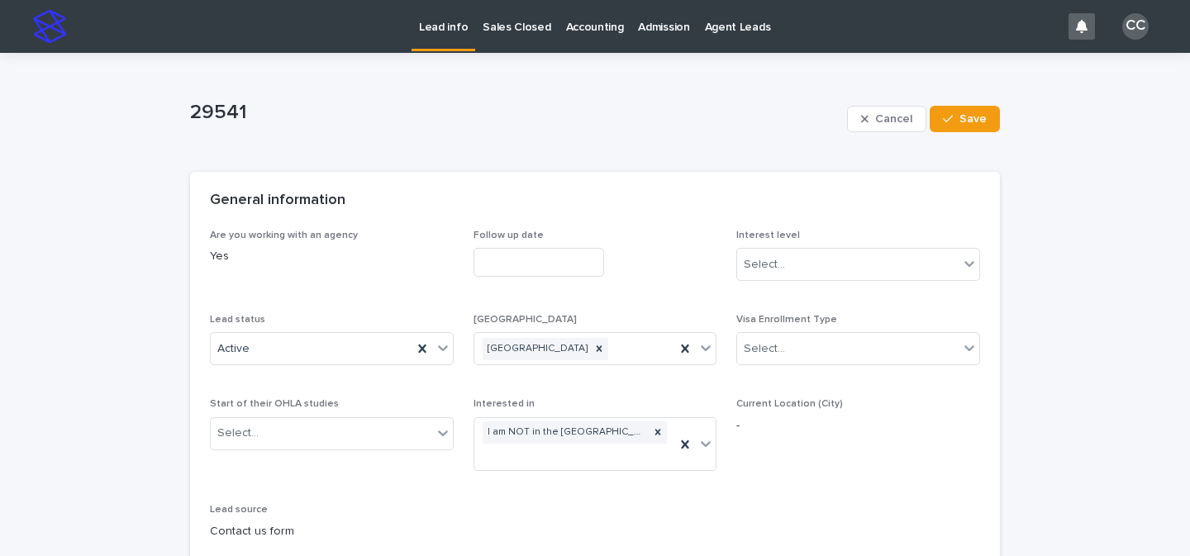
click at [434, 39] on link "Lead info" at bounding box center [444, 24] width 64 height 49
